Goal: Check status: Check status

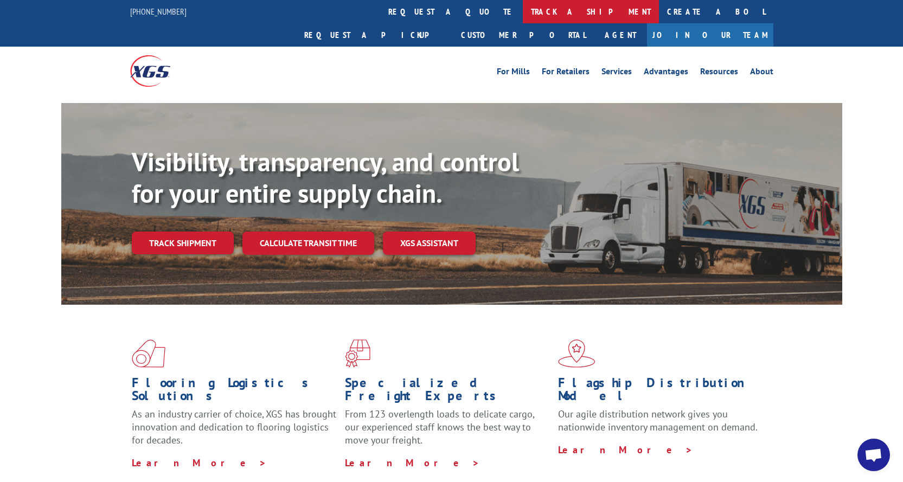
click at [523, 3] on link "track a shipment" at bounding box center [591, 11] width 136 height 23
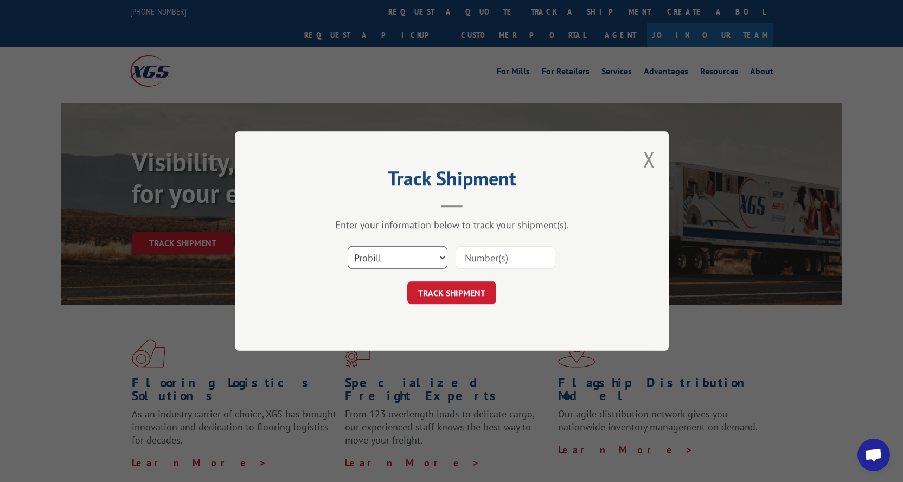
click at [397, 259] on select "Select category... Probill BOL PO" at bounding box center [398, 257] width 100 height 23
select select "bol"
click at [348, 246] on select "Select category... Probill BOL PO" at bounding box center [398, 257] width 100 height 23
click at [533, 255] on input at bounding box center [506, 257] width 100 height 23
paste input "3368706"
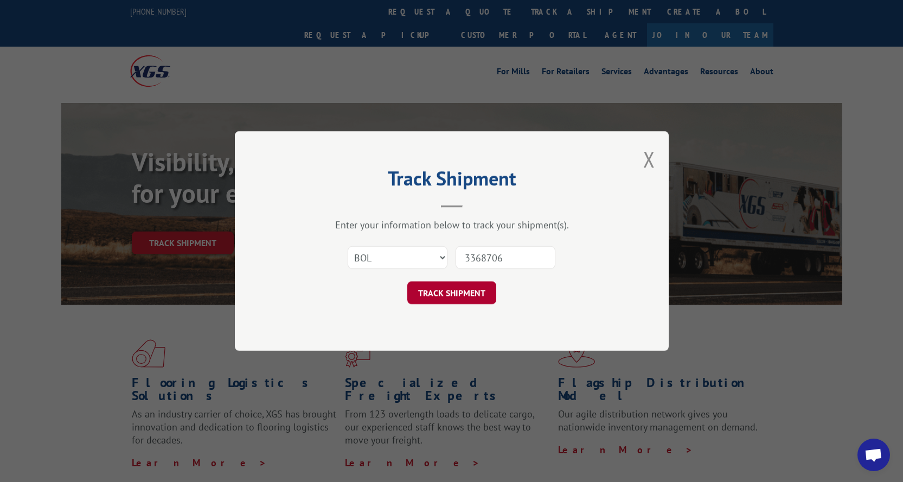
type input "3368706"
click at [475, 283] on button "TRACK SHIPMENT" at bounding box center [451, 292] width 89 height 23
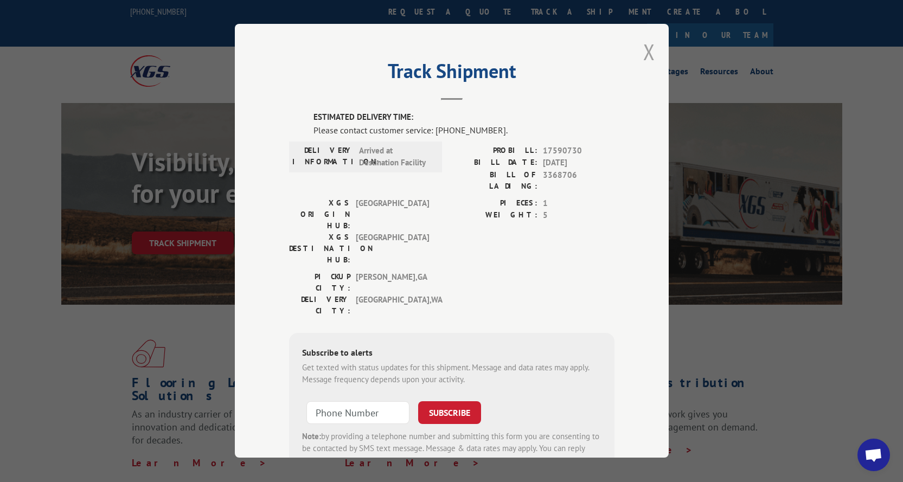
click at [646, 52] on button "Close modal" at bounding box center [649, 51] width 12 height 29
